Goal: Obtain resource: Obtain resource

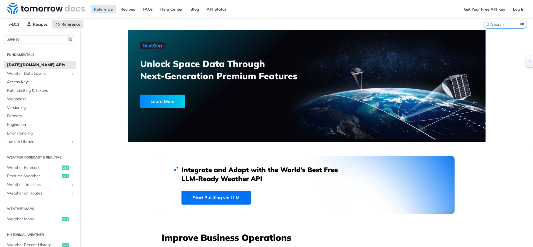
click at [14, 81] on span "Access Keys" at bounding box center [41, 82] width 68 height 6
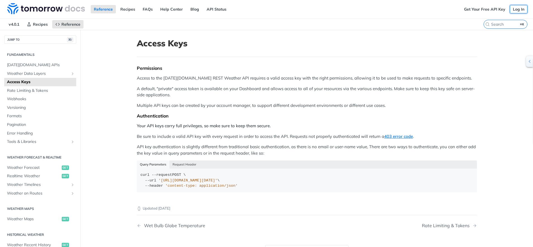
click at [517, 9] on link "Log In" at bounding box center [519, 9] width 18 height 8
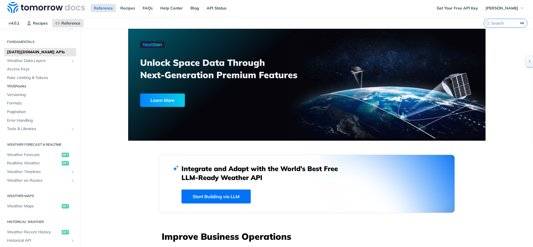
scroll to position [12, 0]
click at [22, 69] on span "Access Keys" at bounding box center [41, 69] width 68 height 6
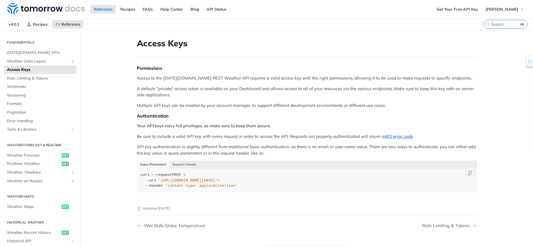
scroll to position [1, 0]
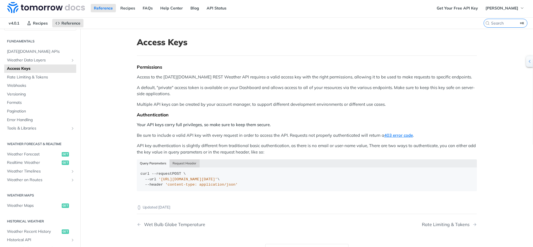
click at [180, 163] on button "Request Header" at bounding box center [184, 163] width 30 height 8
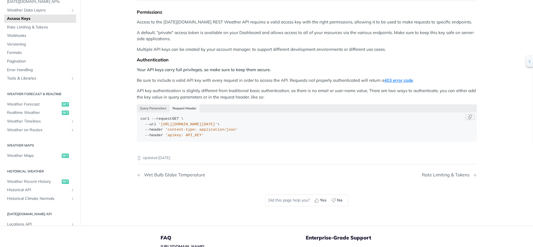
scroll to position [58, 0]
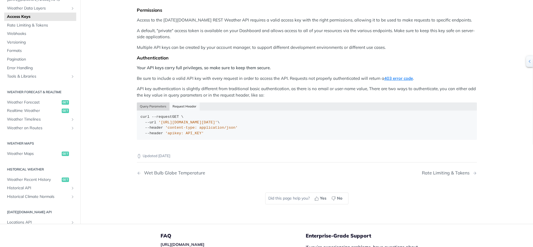
click at [152, 106] on button "Query Parameters" at bounding box center [153, 106] width 33 height 8
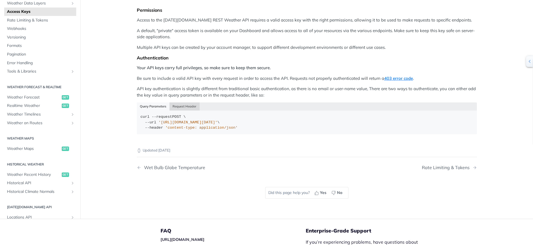
click at [190, 107] on button "Request Header" at bounding box center [184, 106] width 30 height 8
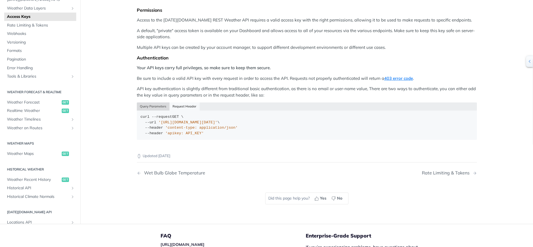
click at [147, 105] on button "Query Parameters" at bounding box center [153, 106] width 33 height 8
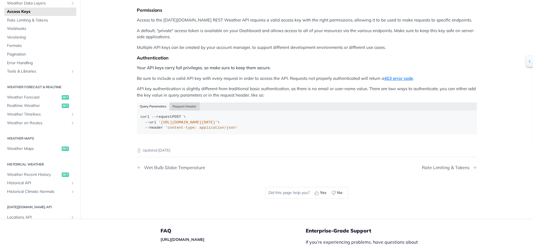
click at [181, 107] on button "Request Header" at bounding box center [184, 106] width 30 height 8
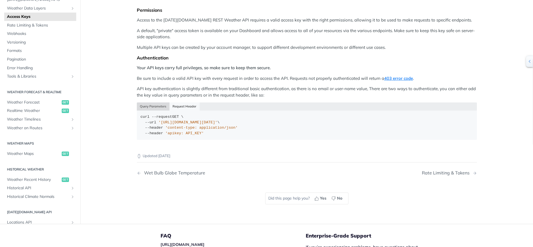
click at [148, 106] on button "Query Parameters" at bounding box center [153, 106] width 33 height 8
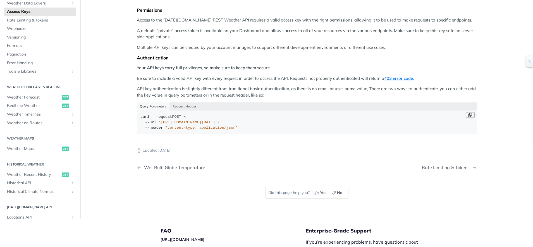
click at [468, 115] on button "Copy Code" at bounding box center [470, 115] width 9 height 6
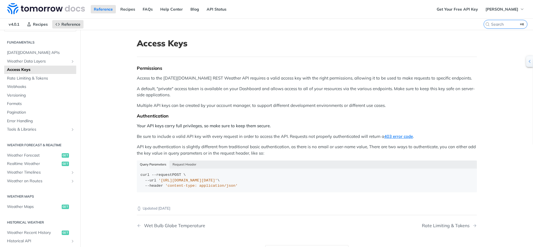
scroll to position [0, 0]
click at [481, 11] on link "Get Your Free API Key" at bounding box center [456, 9] width 47 height 8
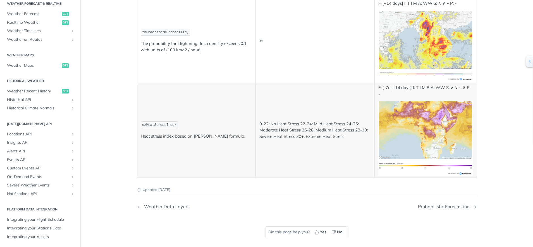
scroll to position [3042, 0]
